Goal: Navigation & Orientation: Find specific page/section

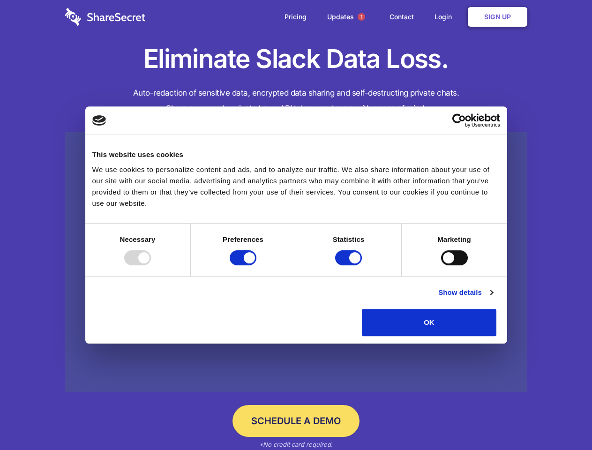
click at [151, 265] on div at bounding box center [137, 257] width 27 height 15
click at [257, 265] on input "Preferences" at bounding box center [243, 257] width 27 height 15
checkbox input "false"
click at [350, 265] on input "Statistics" at bounding box center [348, 257] width 27 height 15
checkbox input "false"
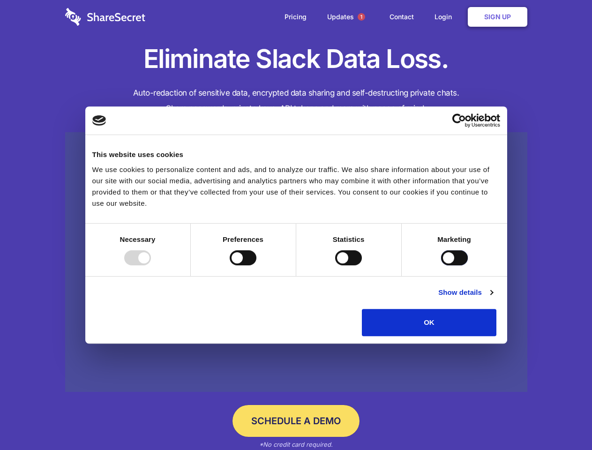
click at [441, 265] on input "Marketing" at bounding box center [454, 257] width 27 height 15
checkbox input "true"
click at [493, 298] on link "Show details" at bounding box center [466, 292] width 54 height 11
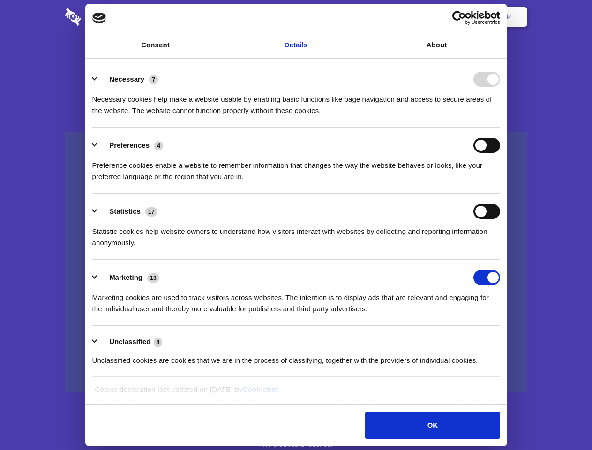
click at [500, 128] on li "Necessary 7 Necessary cookies help make a website usable by enabling basic func…" at bounding box center [296, 94] width 408 height 66
click at [361, 17] on span "1" at bounding box center [362, 17] width 8 height 8
